Goal: Transaction & Acquisition: Purchase product/service

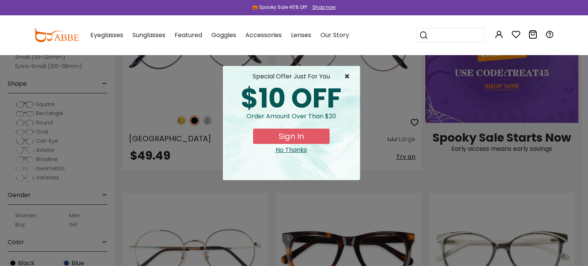
click at [347, 74] on span "×" at bounding box center [349, 76] width 10 height 9
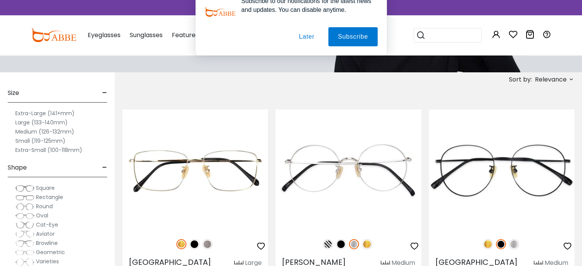
scroll to position [116, 0]
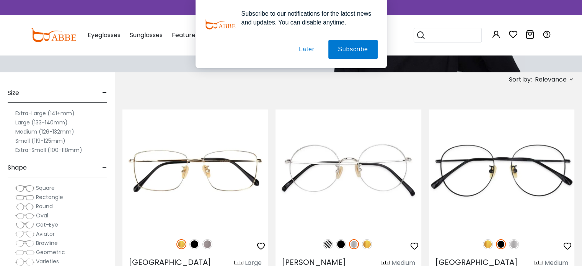
click at [311, 49] on button "Later" at bounding box center [306, 49] width 34 height 19
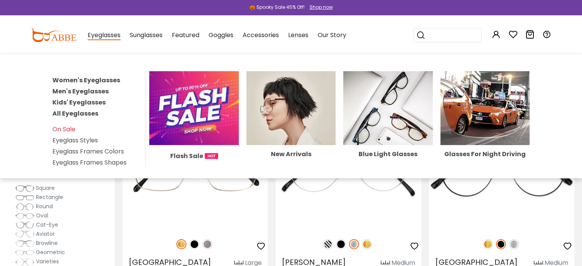
click at [115, 79] on link "Women's Eyeglasses" at bounding box center [86, 80] width 68 height 9
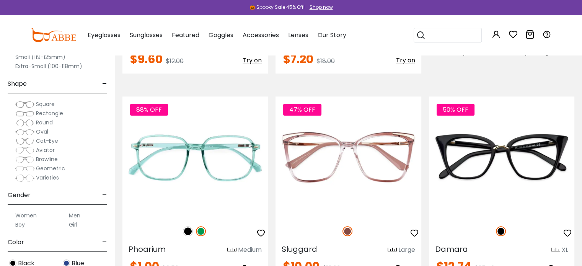
scroll to position [547, 0]
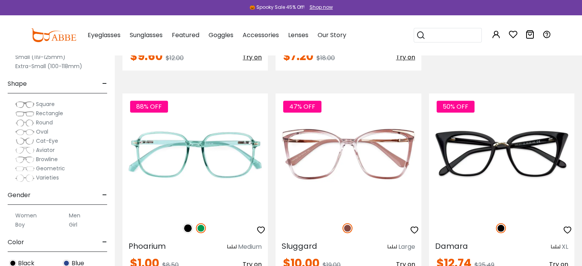
click at [30, 140] on img at bounding box center [24, 141] width 19 height 8
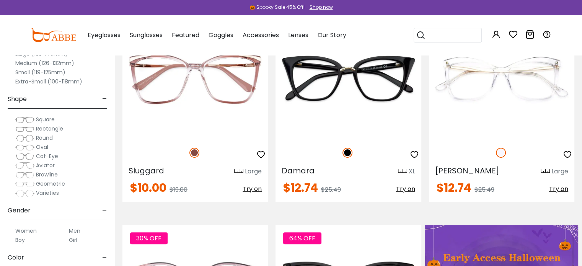
scroll to position [165, 0]
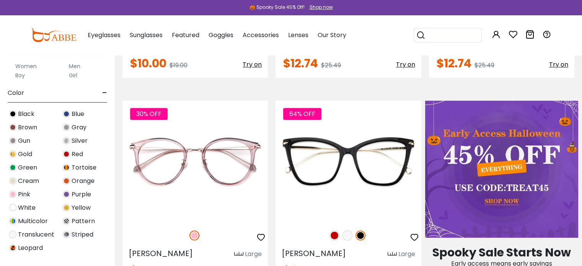
click at [82, 167] on span "Tortoise" at bounding box center [84, 167] width 25 height 9
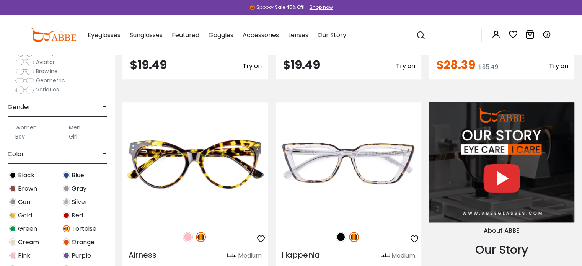
scroll to position [746, 0]
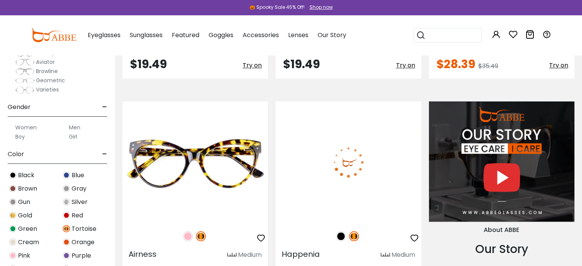
click at [360, 237] on div at bounding box center [348, 236] width 145 height 16
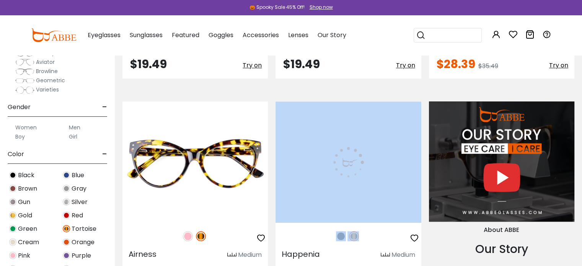
drag, startPoint x: 360, startPoint y: 237, endPoint x: 302, endPoint y: 158, distance: 98.5
click at [302, 158] on div "Happenia Medium $32.88 Try on" at bounding box center [348, 193] width 145 height 184
click at [398, 235] on div at bounding box center [348, 236] width 145 height 16
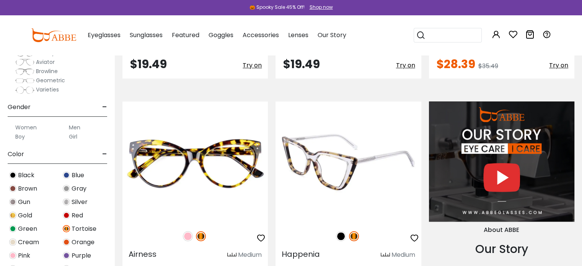
click at [341, 234] on img at bounding box center [341, 236] width 10 height 10
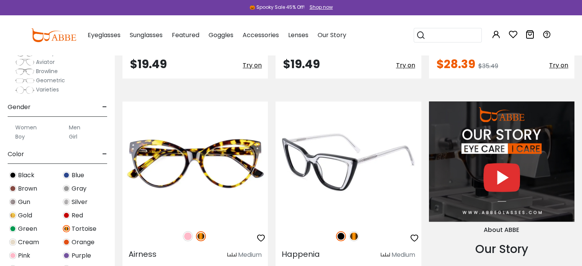
click at [355, 235] on img at bounding box center [354, 236] width 10 height 10
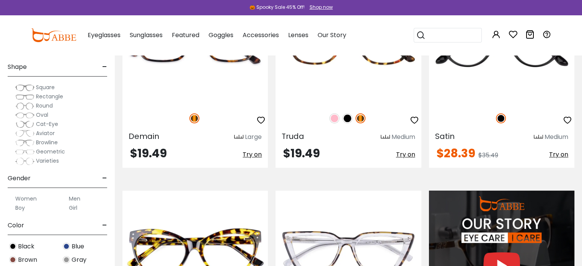
scroll to position [31, 0]
click at [29, 124] on img at bounding box center [24, 126] width 19 height 8
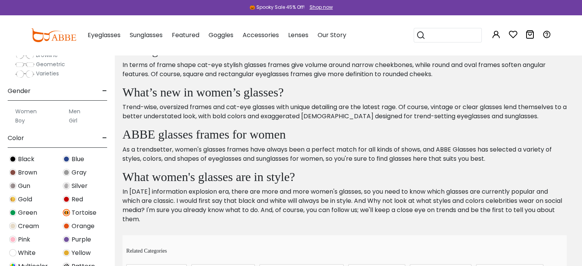
scroll to position [4363, 0]
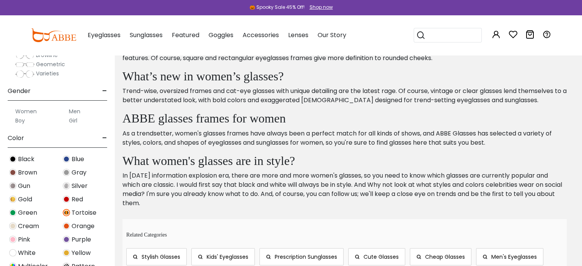
click at [77, 15] on div "🎃 Spooky Sale 45% Off! Shop now" at bounding box center [291, 7] width 582 height 15
